Goal: Task Accomplishment & Management: Use online tool/utility

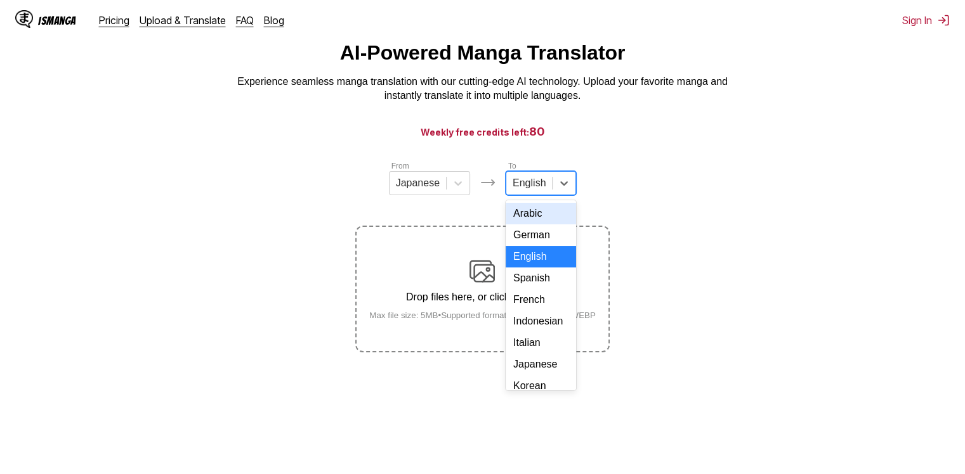
click at [549, 193] on div "English" at bounding box center [529, 183] width 46 height 19
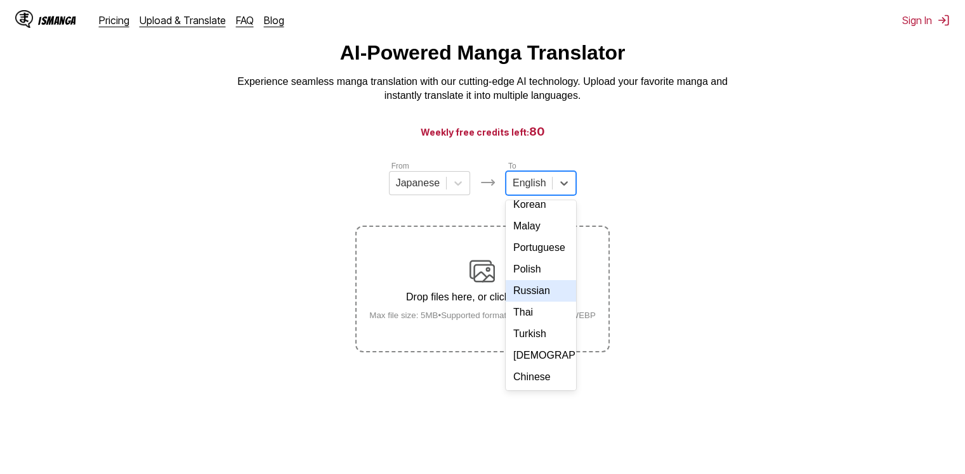
scroll to position [207, 0]
click at [530, 299] on div "Russian" at bounding box center [540, 291] width 70 height 22
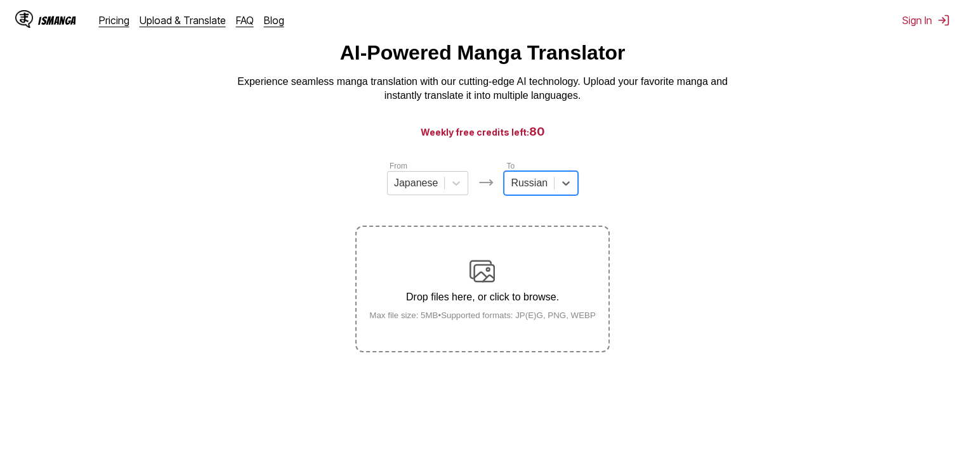
click at [479, 278] on img at bounding box center [481, 271] width 25 height 25
click at [0, 0] on input "Drop files here, or click to browse. Max file size: 5MB • Supported formats: JP…" at bounding box center [0, 0] width 0 height 0
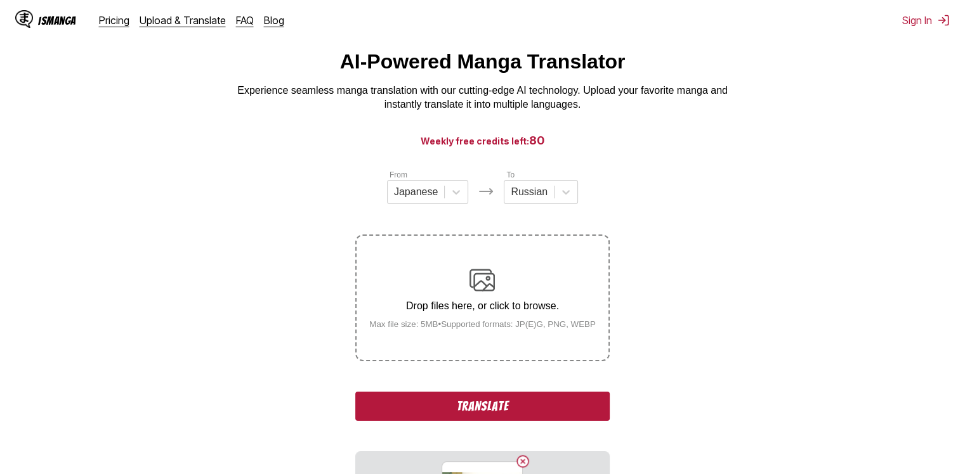
scroll to position [146, 0]
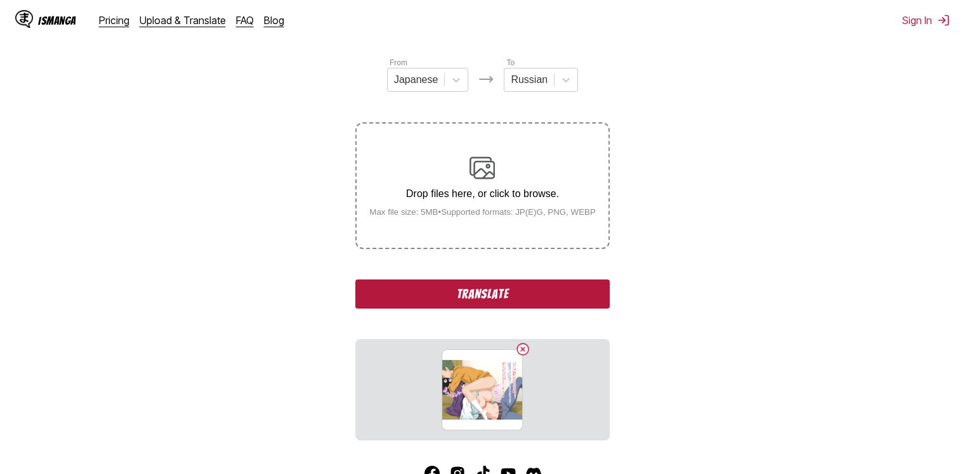
click at [517, 289] on button "Translate" at bounding box center [482, 294] width 254 height 29
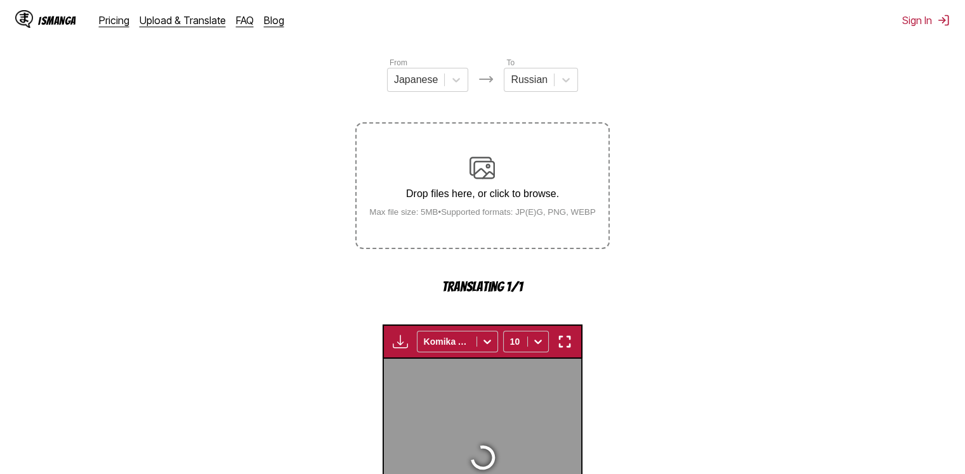
scroll to position [375, 0]
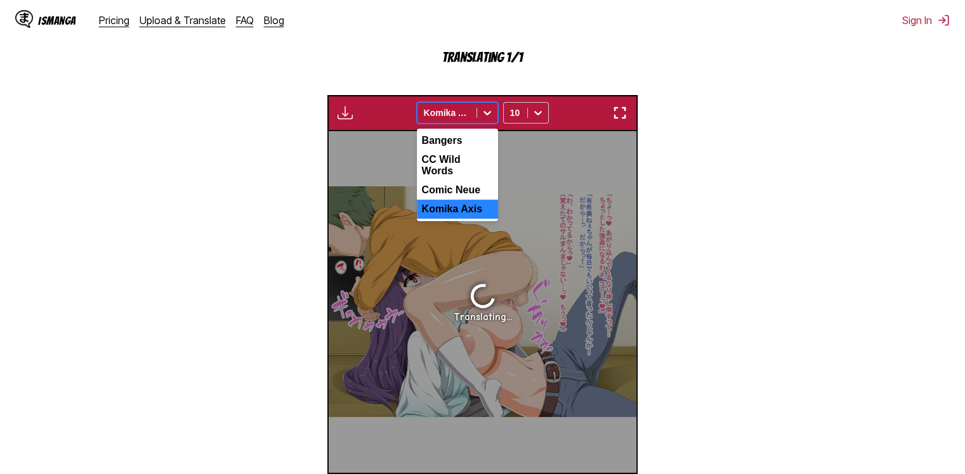
click at [486, 115] on icon at bounding box center [487, 114] width 8 height 4
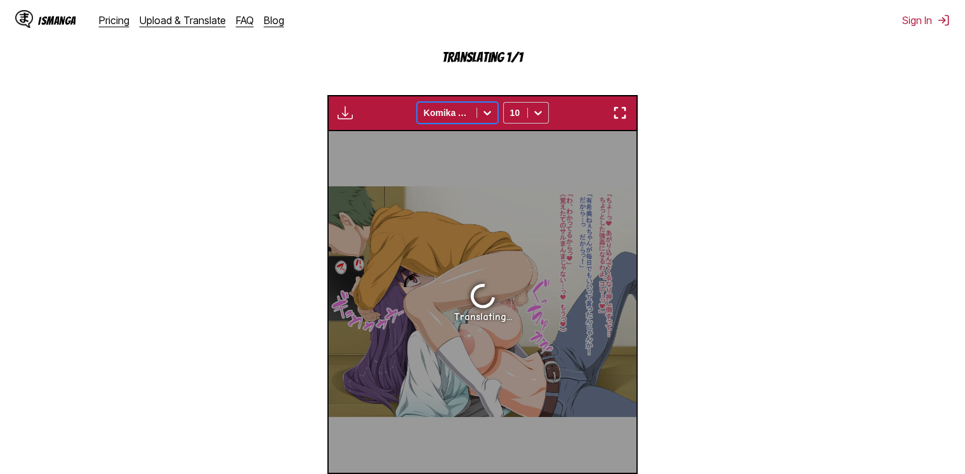
click at [486, 115] on icon at bounding box center [487, 114] width 8 height 4
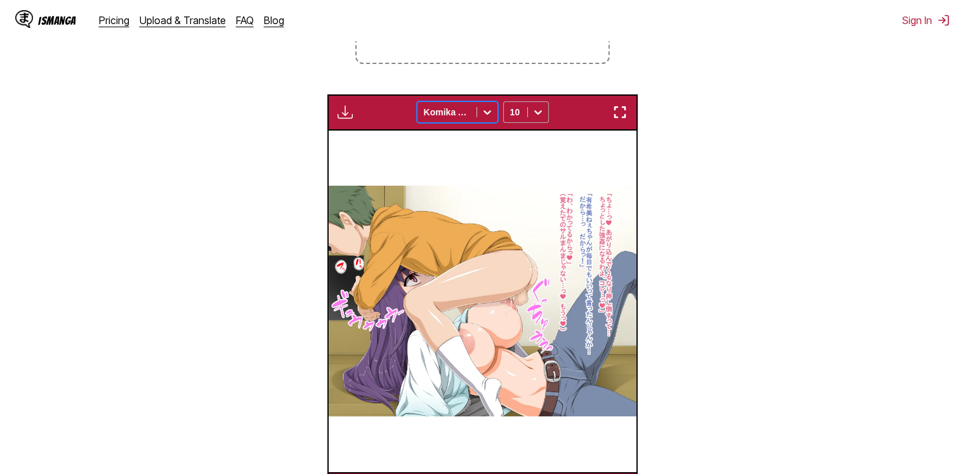
scroll to position [299, 0]
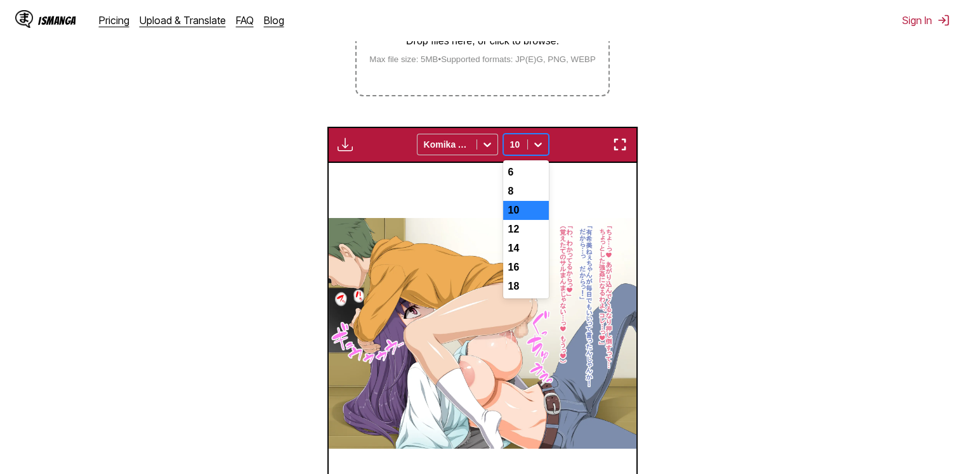
click at [533, 147] on icon at bounding box center [537, 144] width 13 height 13
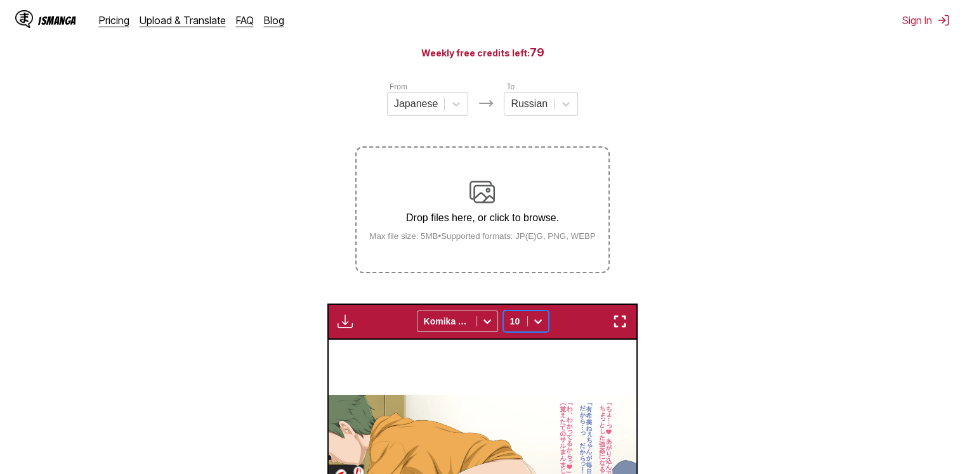
scroll to position [121, 0]
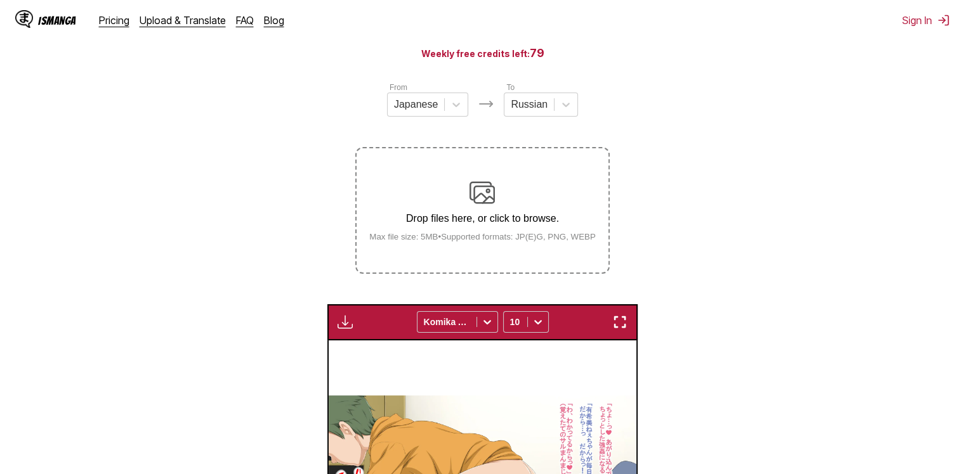
click at [452, 251] on label "Drop files here, or click to browse. Max file size: 5MB • Supported formats: JP…" at bounding box center [481, 210] width 251 height 124
click at [0, 0] on input "Drop files here, or click to browse. Max file size: 5MB • Supported formats: JP…" at bounding box center [0, 0] width 0 height 0
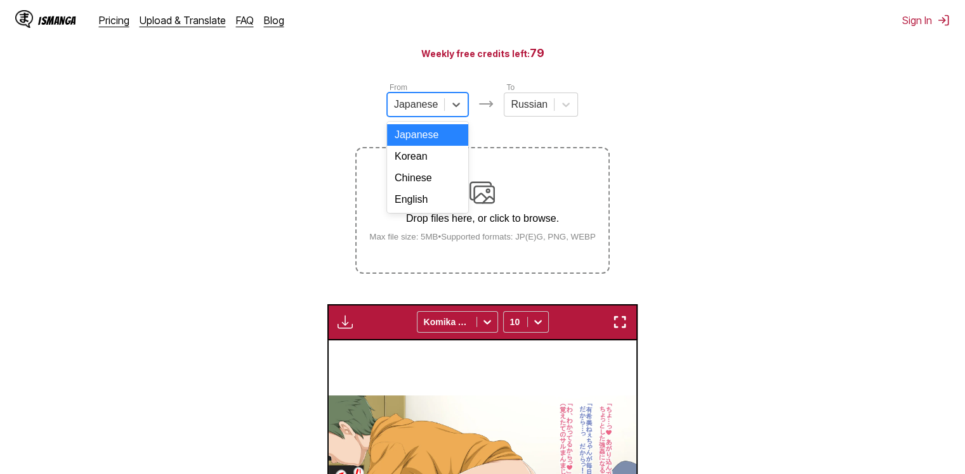
click at [441, 108] on div "Japanese" at bounding box center [416, 104] width 56 height 19
click at [422, 211] on div "English" at bounding box center [427, 200] width 81 height 22
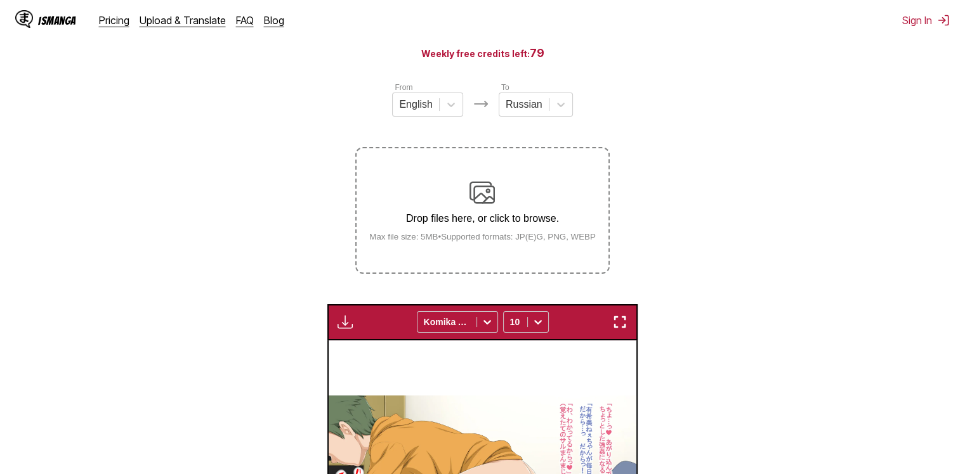
click at [477, 223] on p "Drop files here, or click to browse." at bounding box center [482, 218] width 247 height 11
click at [0, 0] on input "Drop files here, or click to browse. Max file size: 5MB • Supported formats: JP…" at bounding box center [0, 0] width 0 height 0
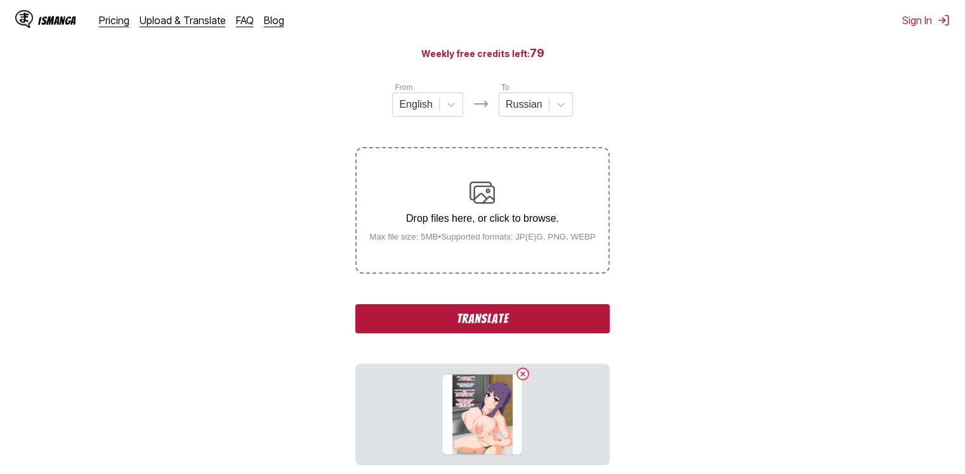
scroll to position [203, 0]
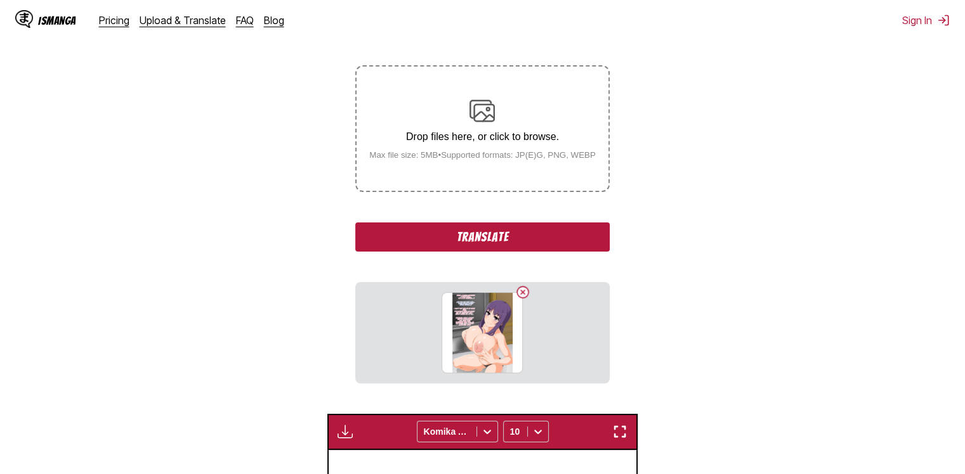
click at [491, 232] on button "Translate" at bounding box center [482, 237] width 254 height 29
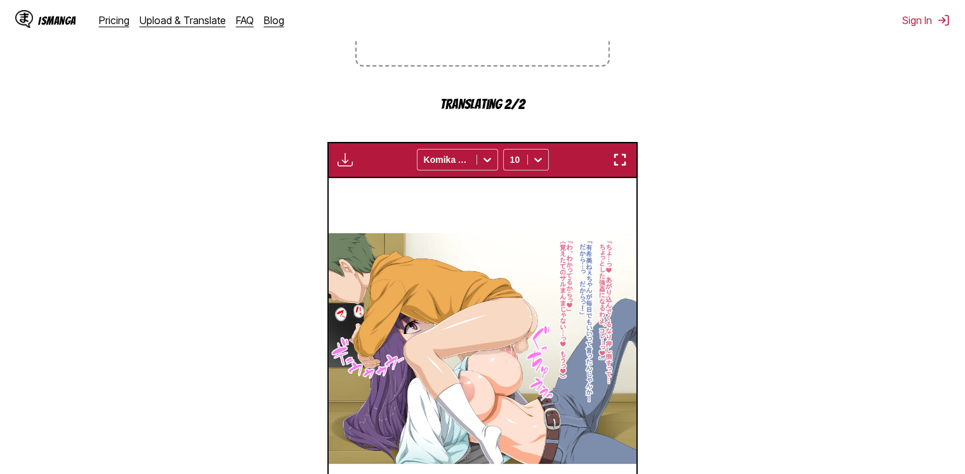
scroll to position [481, 0]
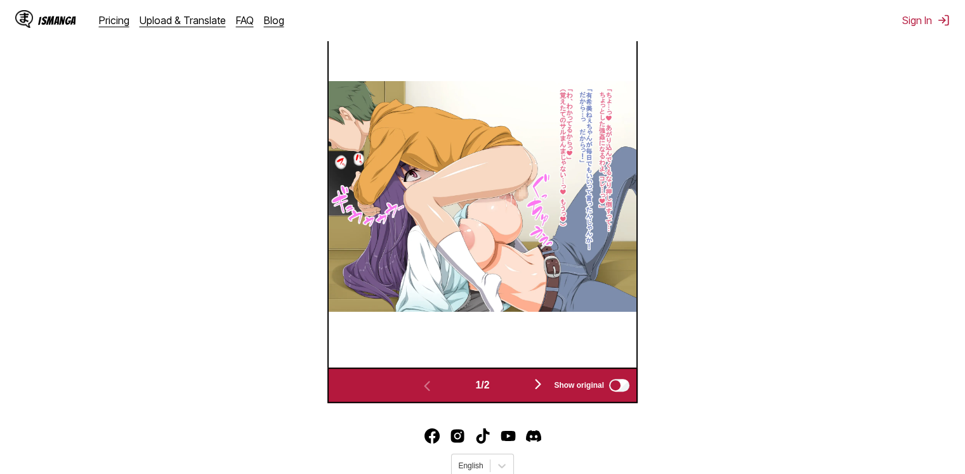
click at [535, 386] on img "button" at bounding box center [537, 384] width 15 height 15
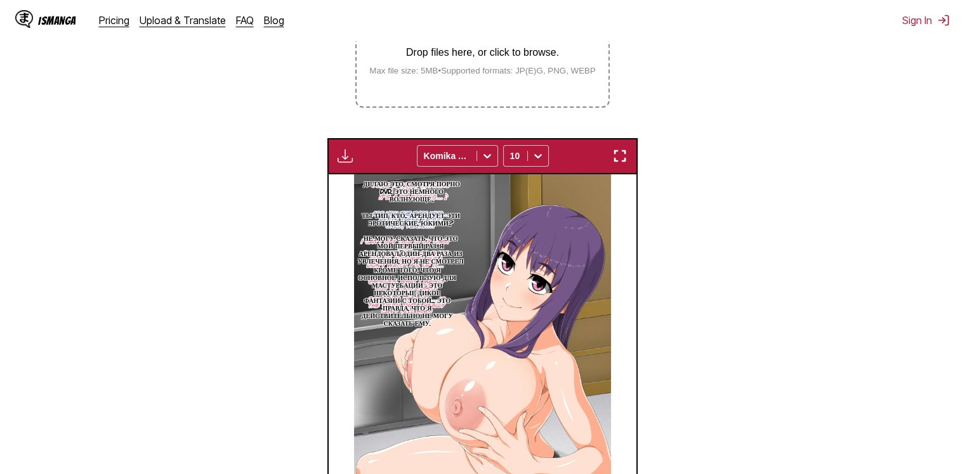
scroll to position [412, 0]
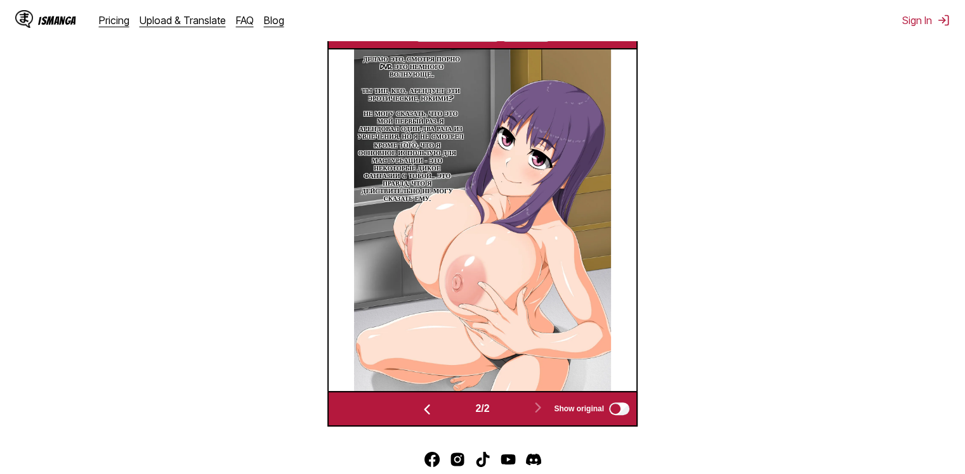
click at [433, 414] on button "button" at bounding box center [427, 409] width 76 height 18
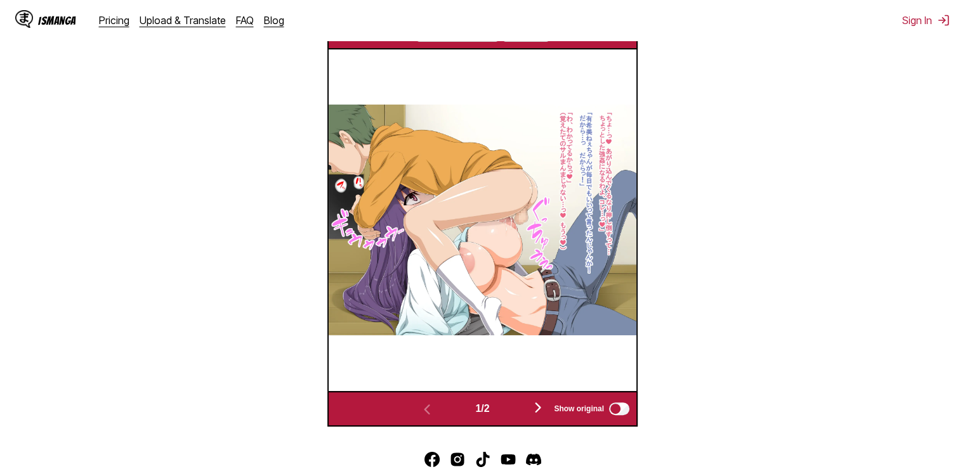
click at [535, 409] on img "button" at bounding box center [537, 407] width 15 height 15
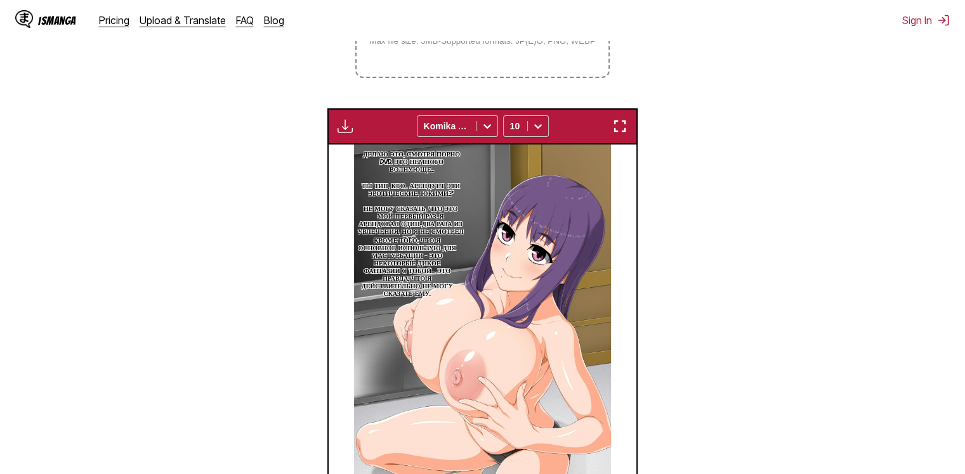
scroll to position [311, 0]
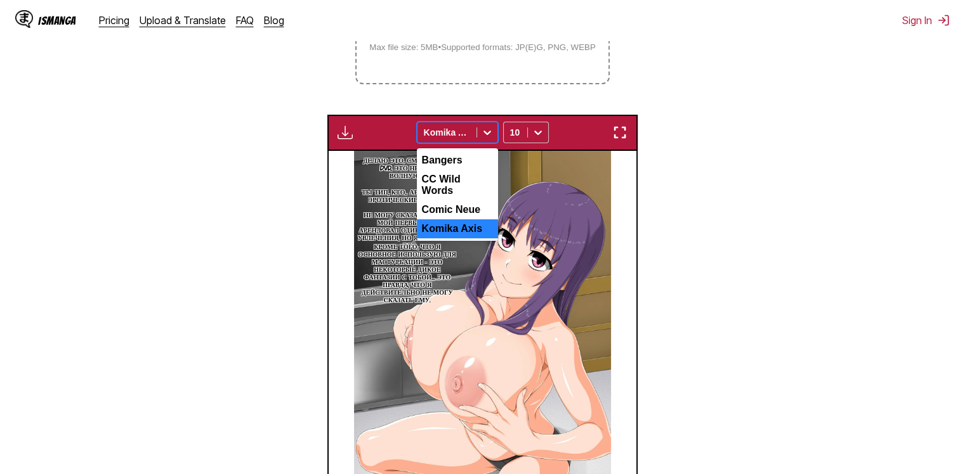
click at [478, 128] on div at bounding box center [487, 132] width 20 height 20
click at [464, 183] on div "CC Wild Words" at bounding box center [457, 185] width 81 height 30
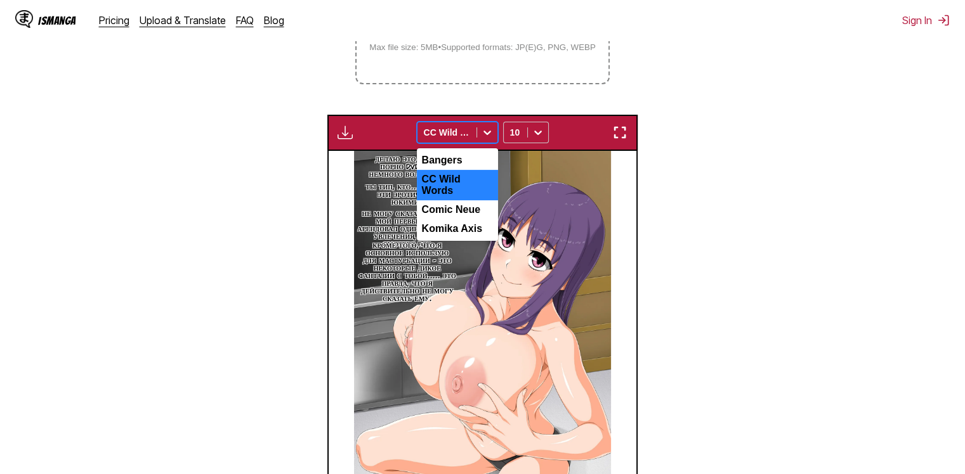
click at [462, 136] on div at bounding box center [447, 132] width 46 height 13
click at [458, 157] on div "Bangers" at bounding box center [457, 160] width 81 height 19
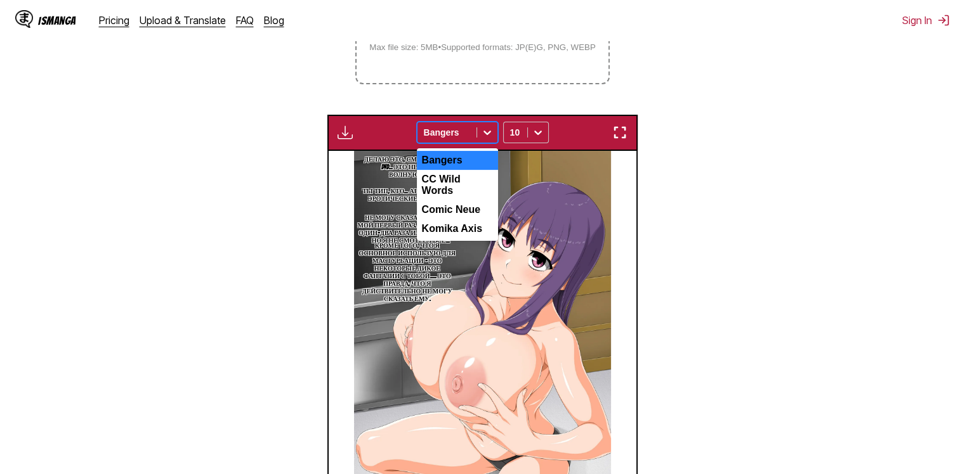
click at [453, 130] on div at bounding box center [447, 132] width 46 height 13
click at [454, 200] on div "Comic Neue" at bounding box center [457, 209] width 81 height 19
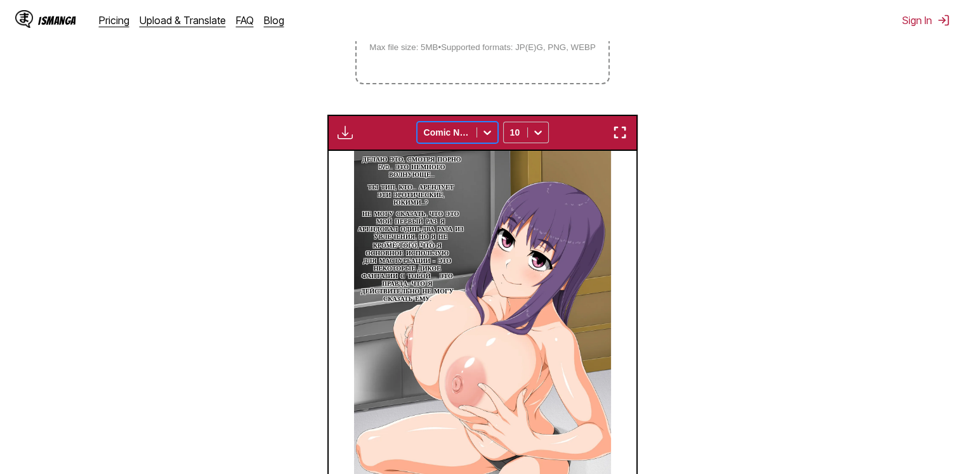
click at [458, 136] on div at bounding box center [447, 132] width 46 height 13
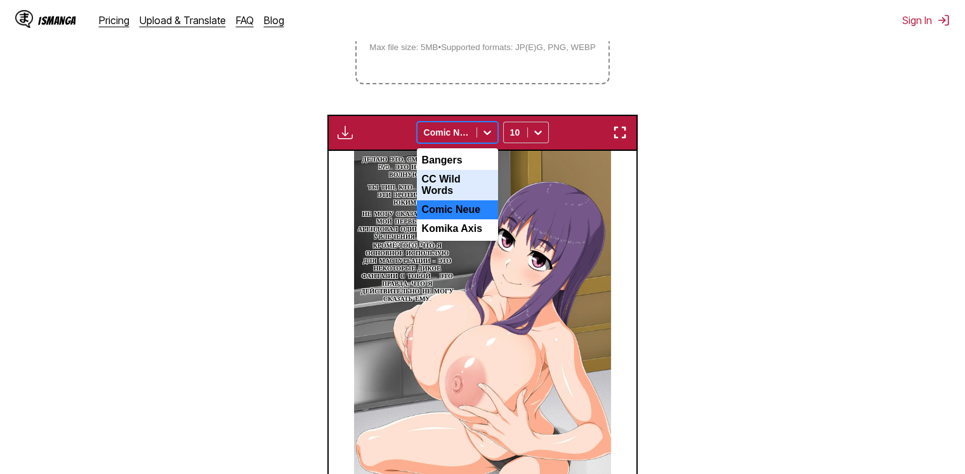
click at [450, 185] on div "CC Wild Words" at bounding box center [457, 185] width 81 height 30
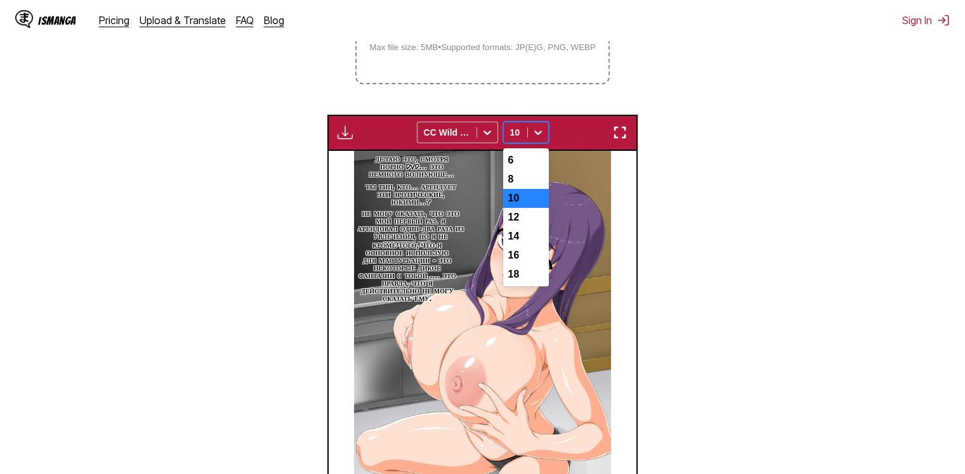
click at [517, 137] on div at bounding box center [515, 132] width 11 height 13
click at [505, 220] on div "12" at bounding box center [526, 217] width 46 height 19
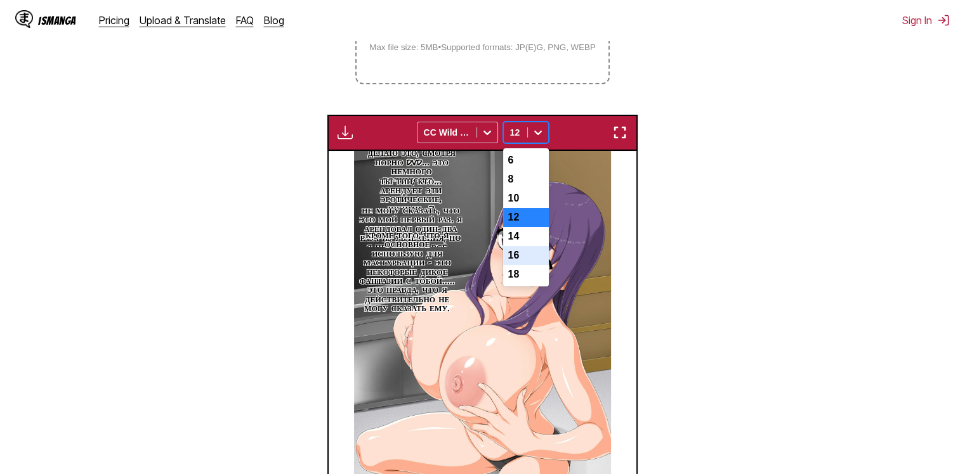
drag, startPoint x: 530, startPoint y: 137, endPoint x: 524, endPoint y: 280, distance: 142.8
click at [524, 143] on div "option 12, selected. 7 results available. Use Up and Down to choose options, pr…" at bounding box center [526, 133] width 46 height 22
click at [524, 280] on div "18" at bounding box center [526, 274] width 46 height 19
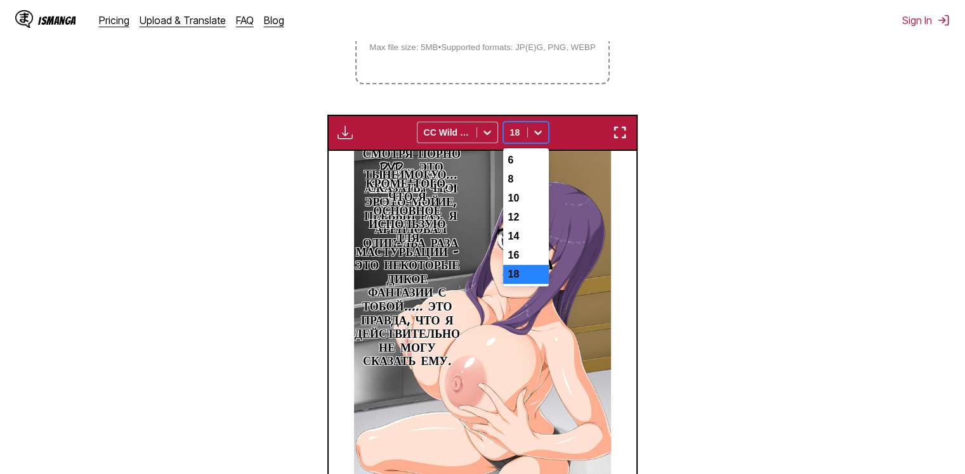
click at [528, 131] on div at bounding box center [538, 132] width 20 height 20
click at [523, 163] on div "6" at bounding box center [526, 160] width 46 height 19
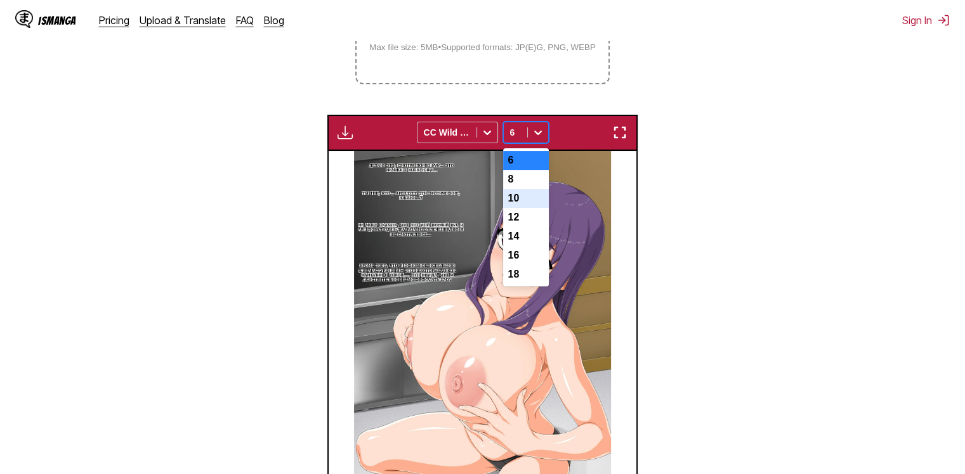
drag, startPoint x: 523, startPoint y: 132, endPoint x: 523, endPoint y: 201, distance: 69.1
click at [523, 143] on div "option 6, selected. 7 results available. Use Up and Down to choose options, pre…" at bounding box center [526, 133] width 46 height 22
click at [523, 201] on div "10" at bounding box center [526, 198] width 46 height 19
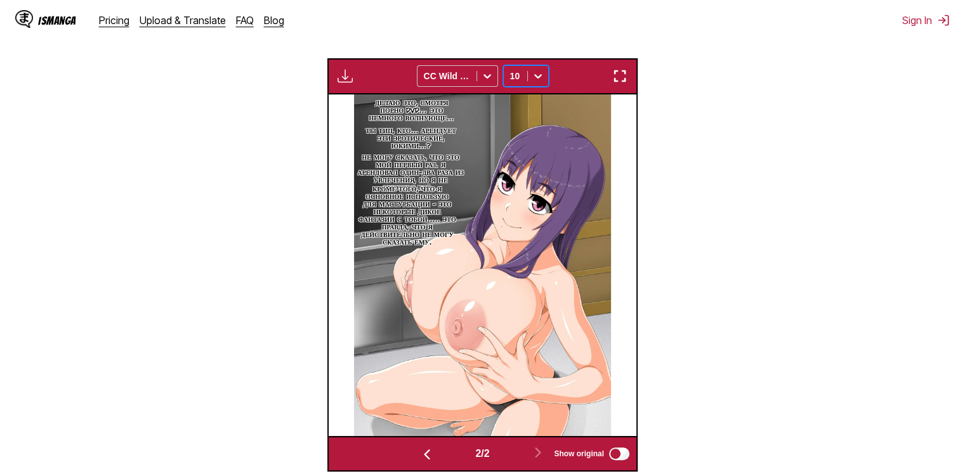
scroll to position [367, 0]
click at [348, 81] on img "button" at bounding box center [344, 76] width 15 height 15
click at [741, 247] on section "From English To Russian Drop files here, or click to browse. Max file size: 5MB…" at bounding box center [482, 154] width 944 height 637
click at [518, 209] on img at bounding box center [482, 266] width 256 height 342
click at [622, 79] on img "button" at bounding box center [619, 76] width 15 height 15
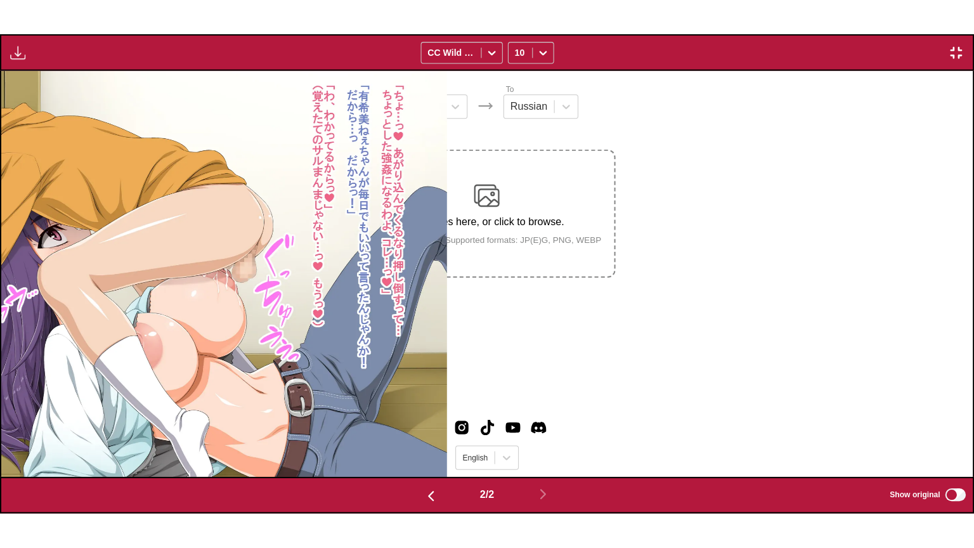
scroll to position [0, 972]
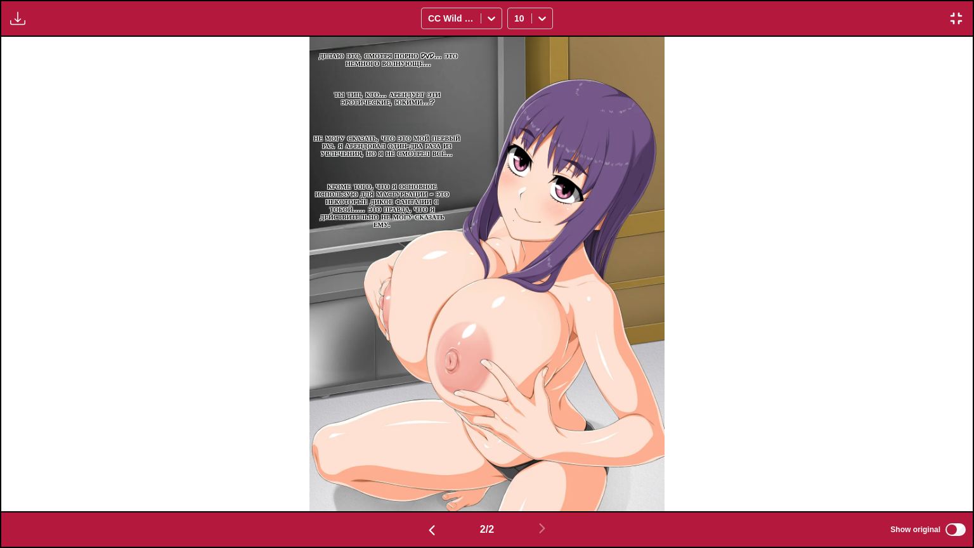
click at [386, 285] on img at bounding box center [487, 274] width 356 height 474
click at [962, 11] on img "button" at bounding box center [956, 18] width 15 height 15
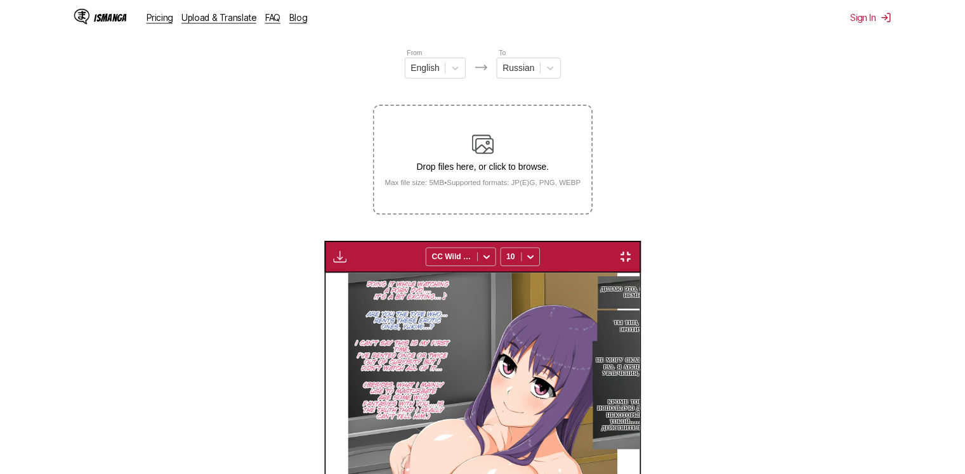
scroll to position [0, 308]
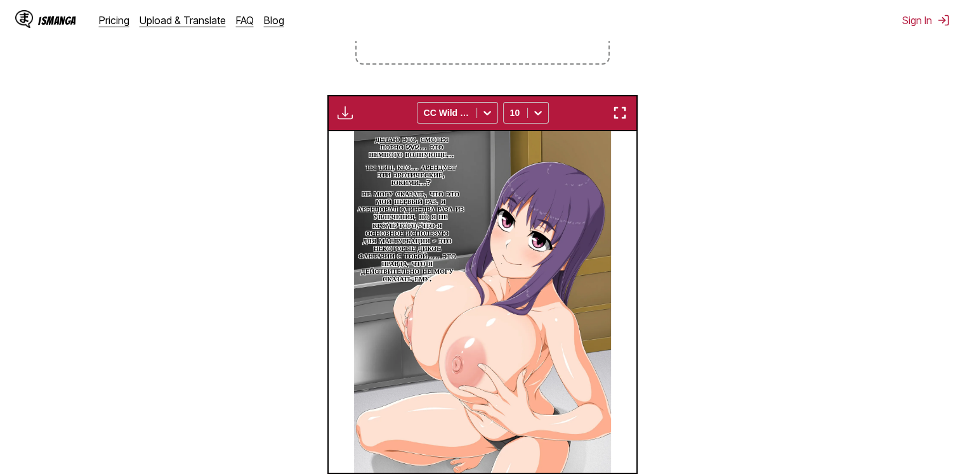
click at [723, 216] on section "From English To Russian Drop files here, or click to browse. Max file size: 5MB…" at bounding box center [482, 190] width 944 height 637
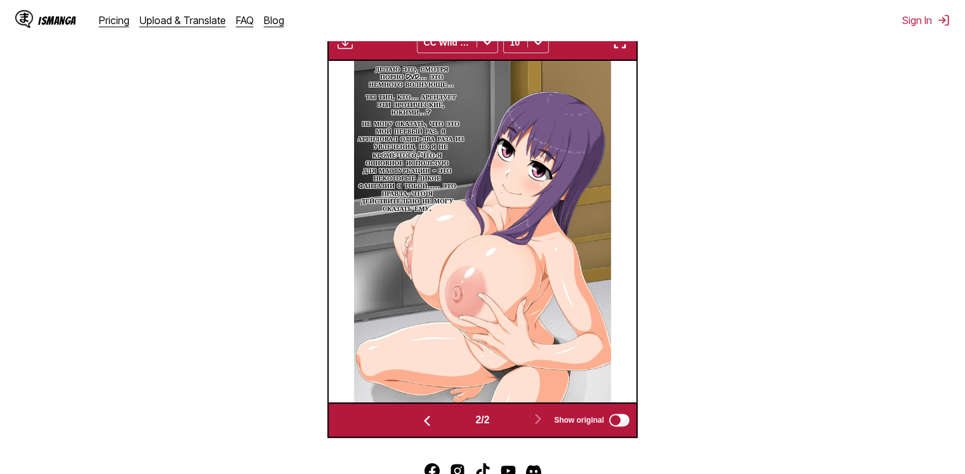
scroll to position [401, 0]
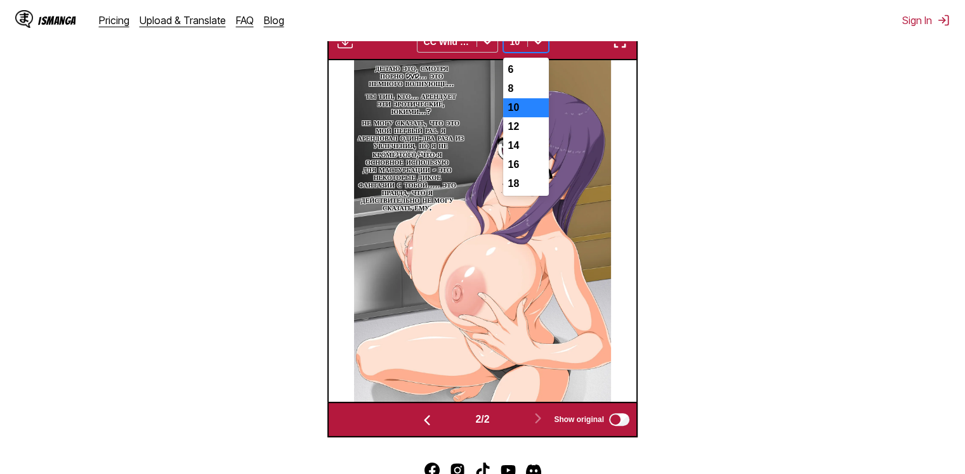
click at [528, 41] on div at bounding box center [538, 42] width 20 height 20
click at [518, 89] on div "8" at bounding box center [526, 88] width 46 height 19
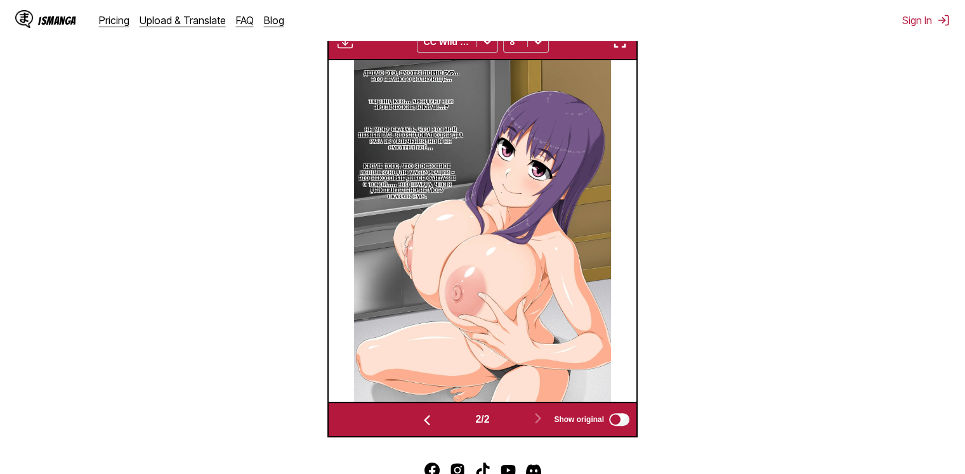
click at [619, 52] on div "Available for premium users only CC Wild Words 8" at bounding box center [482, 42] width 310 height 36
click at [620, 43] on img "button" at bounding box center [619, 41] width 15 height 15
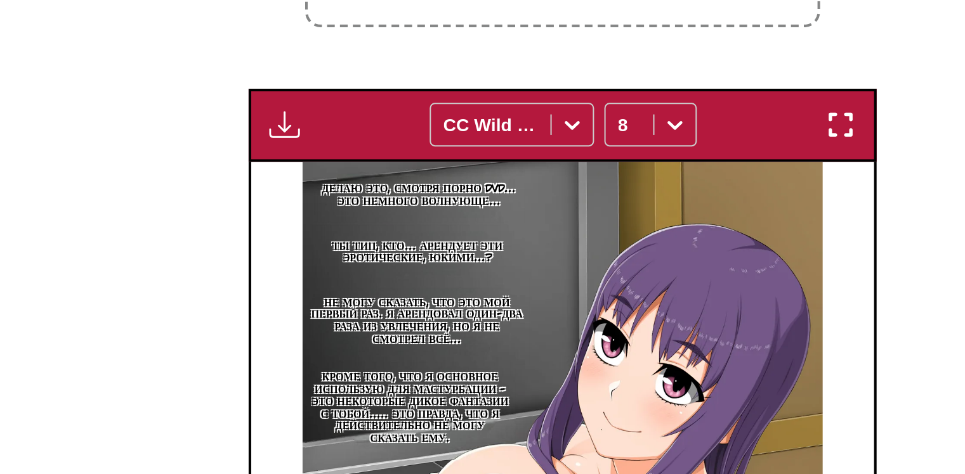
scroll to position [330, 0]
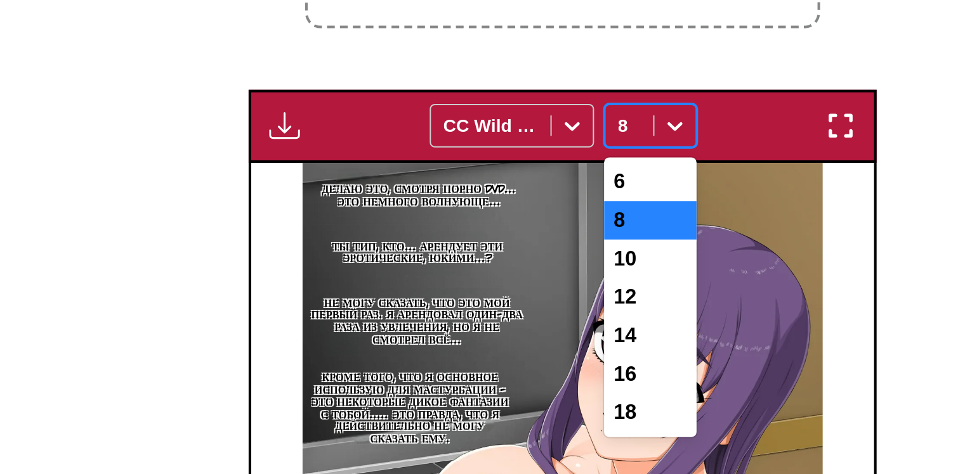
click at [528, 115] on div at bounding box center [538, 113] width 20 height 20
click at [514, 185] on div "10" at bounding box center [526, 178] width 46 height 19
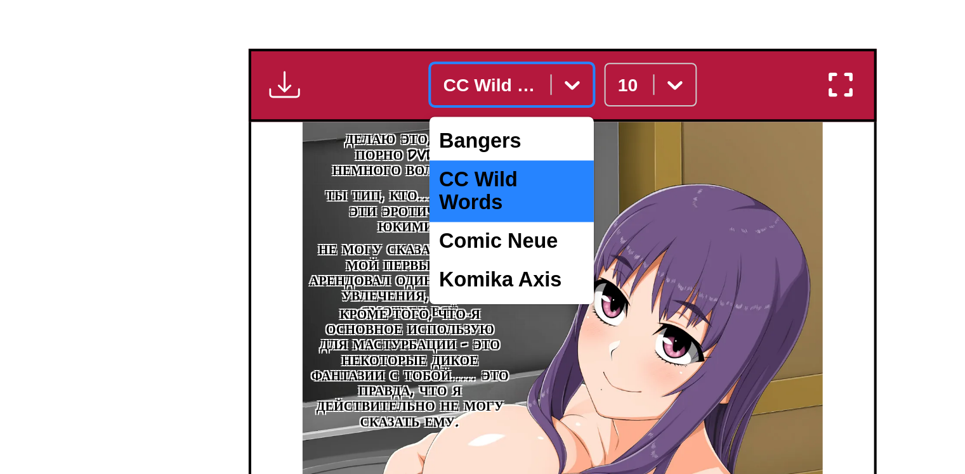
click at [470, 119] on div "CC Wild Words" at bounding box center [446, 113] width 59 height 18
click at [450, 192] on div "Comic Neue" at bounding box center [457, 190] width 81 height 19
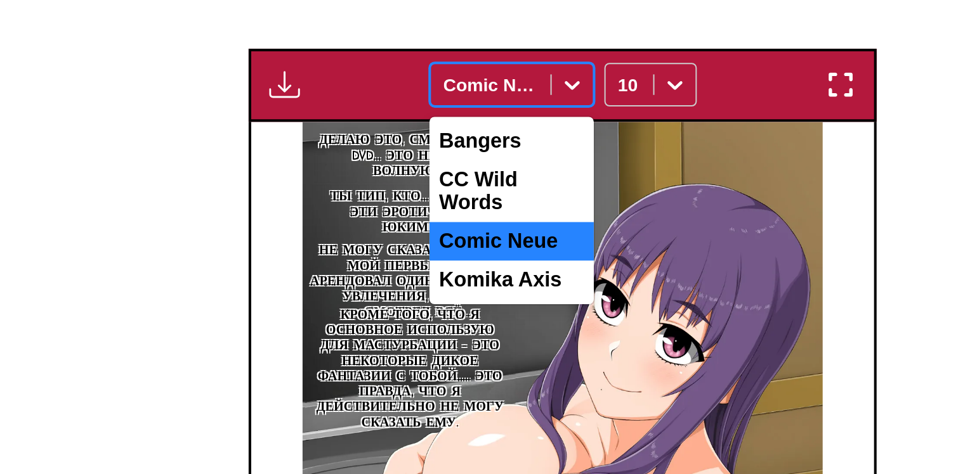
click at [460, 116] on div at bounding box center [447, 113] width 46 height 13
click at [456, 204] on div "Komika Axis" at bounding box center [457, 209] width 81 height 19
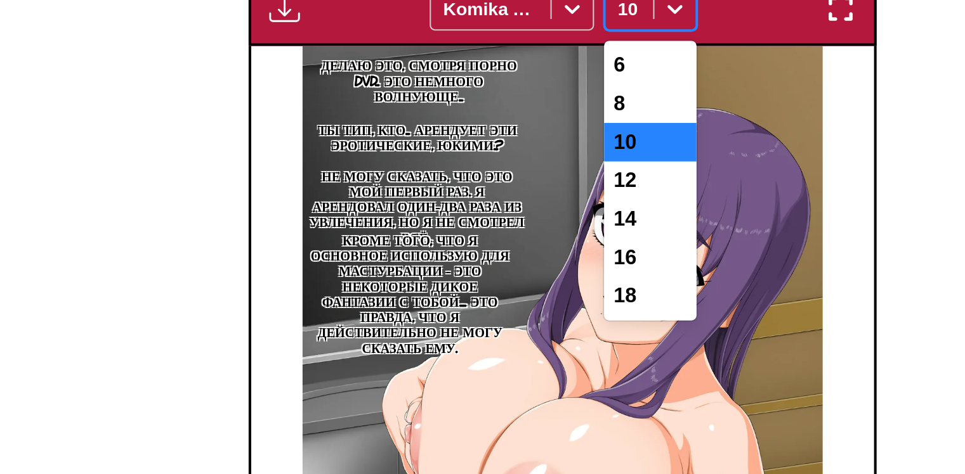
drag, startPoint x: 528, startPoint y: 120, endPoint x: 519, endPoint y: 204, distance: 84.2
click at [519, 124] on div "7 results available. Use Up and Down to choose options, press Enter to select t…" at bounding box center [526, 113] width 46 height 22
click at [519, 204] on div "12" at bounding box center [526, 197] width 46 height 19
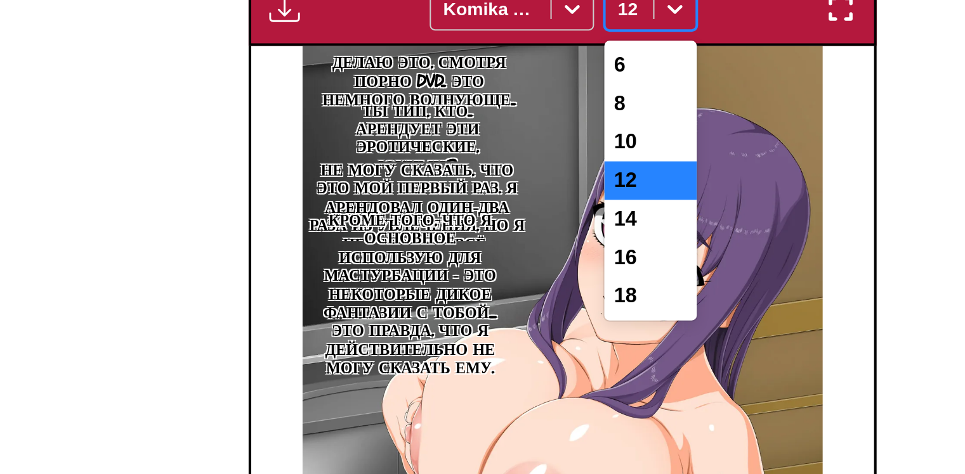
click at [519, 116] on div at bounding box center [515, 113] width 11 height 13
click at [516, 145] on div "6" at bounding box center [526, 140] width 46 height 19
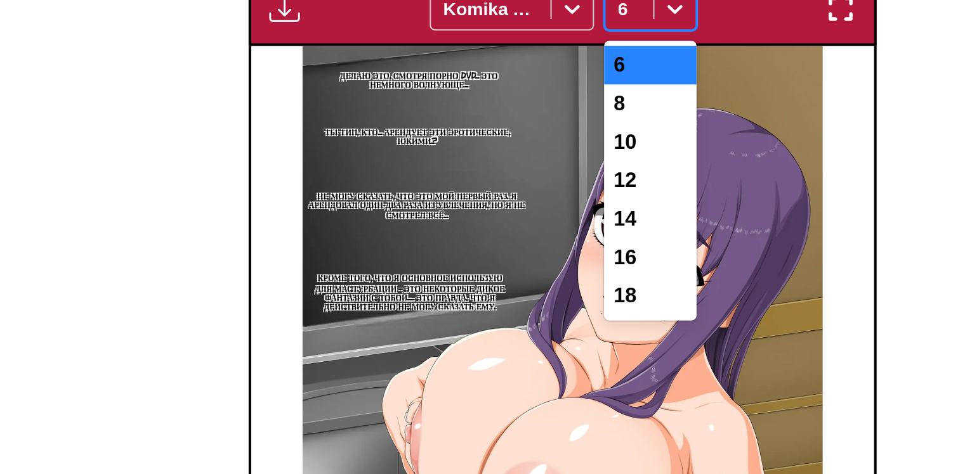
click at [531, 119] on icon at bounding box center [537, 113] width 13 height 13
click at [522, 169] on div "8" at bounding box center [526, 159] width 46 height 19
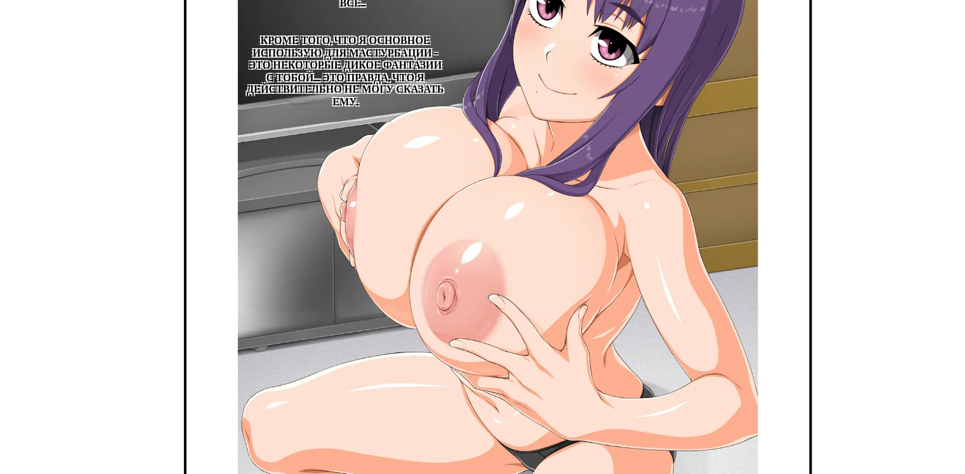
scroll to position [463, 0]
